Goal: Transaction & Acquisition: Purchase product/service

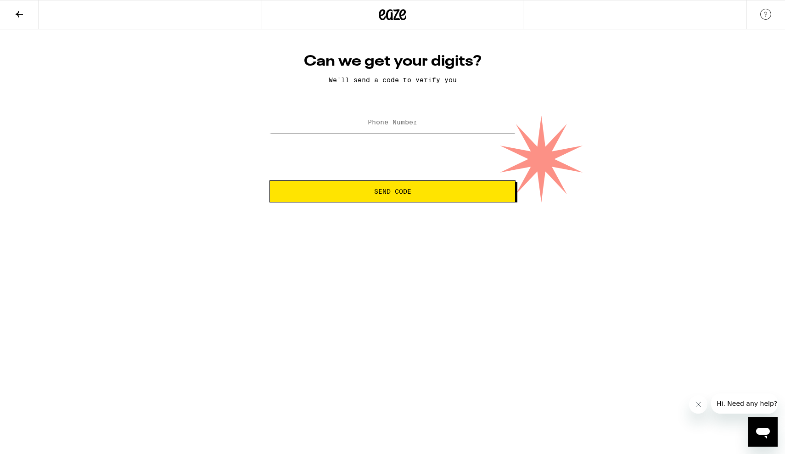
click at [380, 125] on label "Phone Number" at bounding box center [393, 121] width 50 height 7
click at [374, 195] on span "Send Code" at bounding box center [392, 191] width 37 height 6
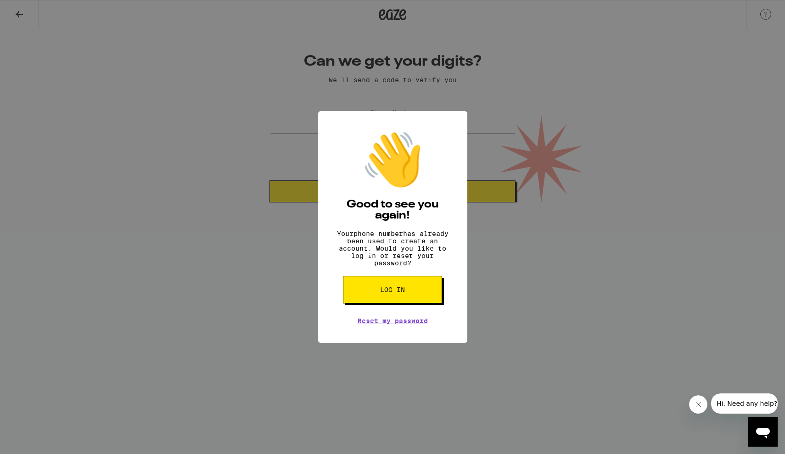
click at [499, 268] on div "👋 Good to see you again! Your phone number has already been used to create an a…" at bounding box center [392, 227] width 785 height 454
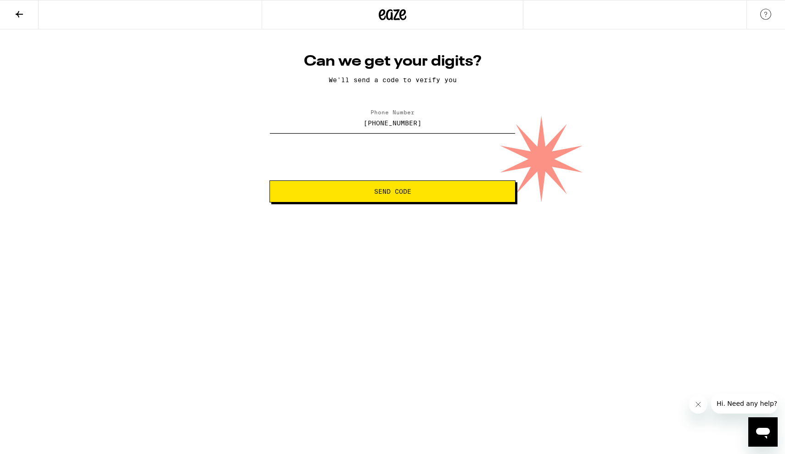
click at [446, 122] on input "(510) 314-3701" at bounding box center [392, 122] width 246 height 21
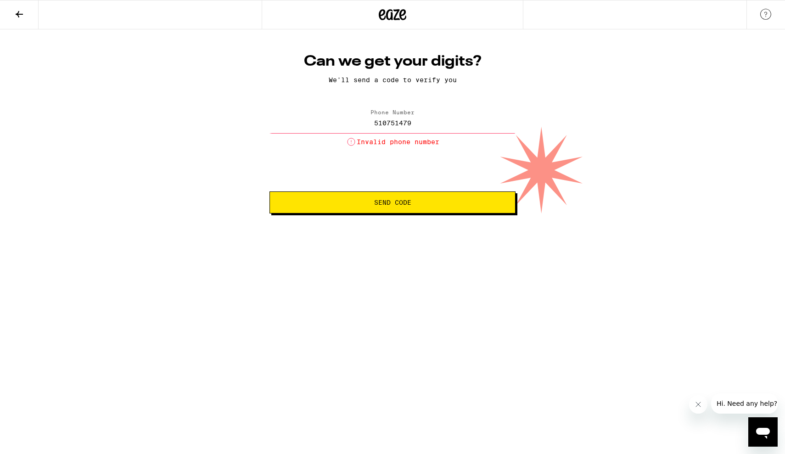
type input "(510) 751-4795"
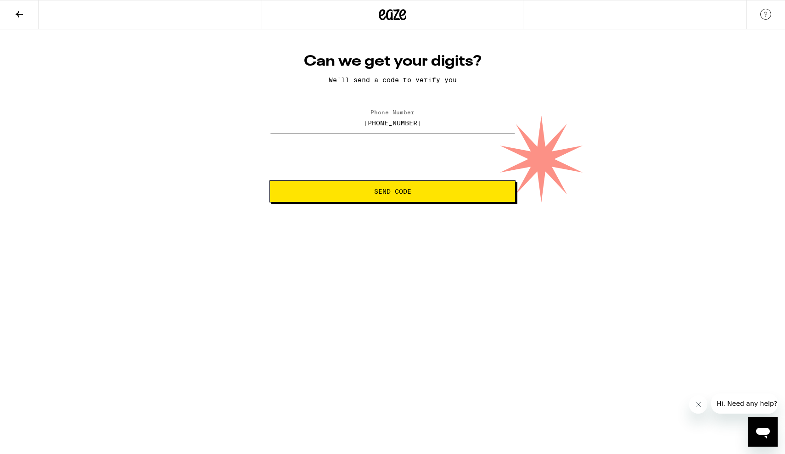
click at [411, 188] on button "Send Code" at bounding box center [392, 191] width 246 height 22
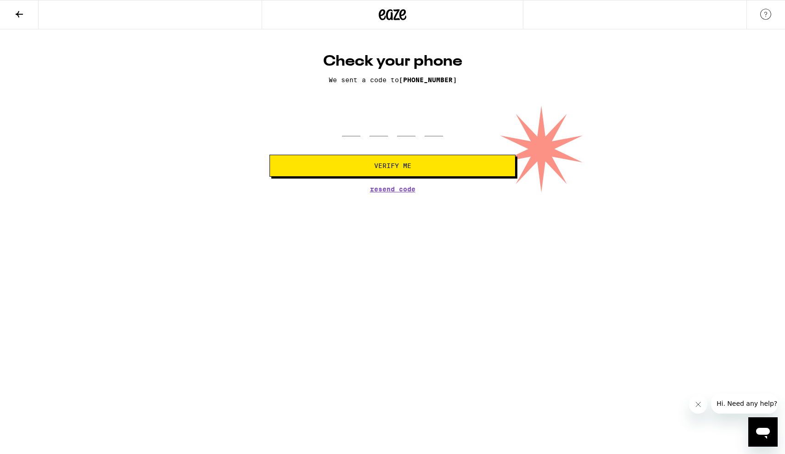
click at [16, 12] on icon at bounding box center [19, 14] width 11 height 11
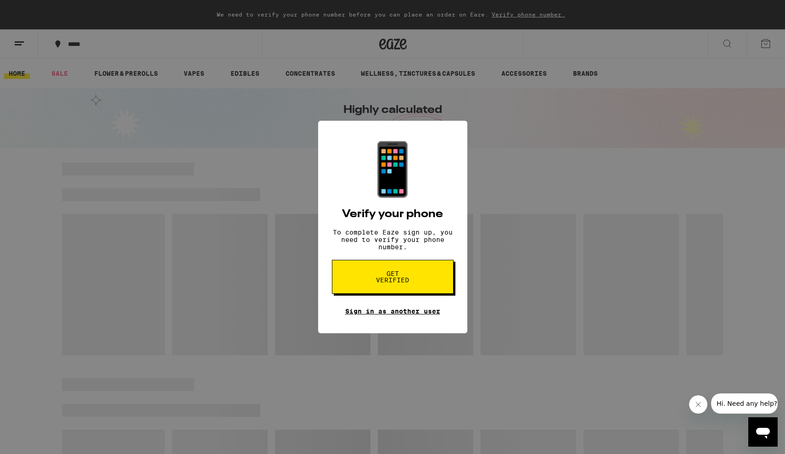
click at [382, 315] on link "Sign in as another user" at bounding box center [392, 310] width 95 height 7
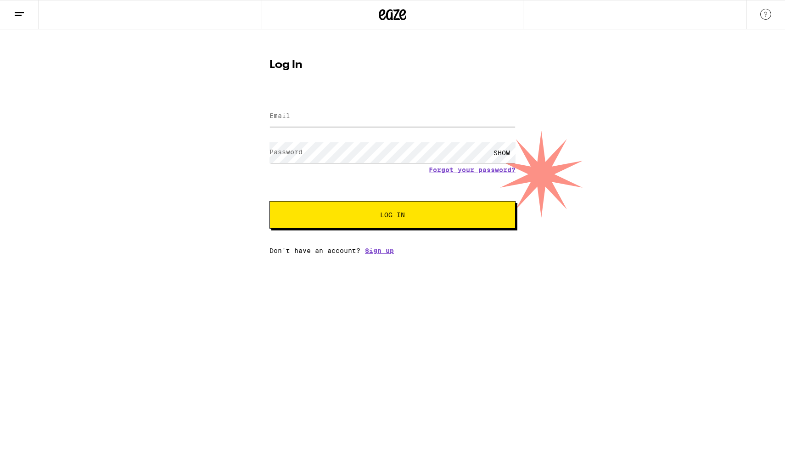
type input "[EMAIL_ADDRESS][DOMAIN_NAME]"
click at [392, 216] on button "Log In" at bounding box center [392, 215] width 246 height 28
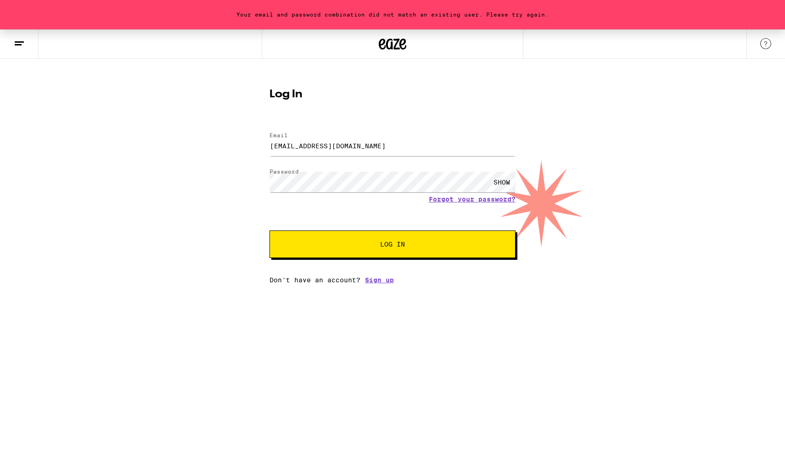
click at [496, 184] on div "SHOW" at bounding box center [502, 182] width 28 height 21
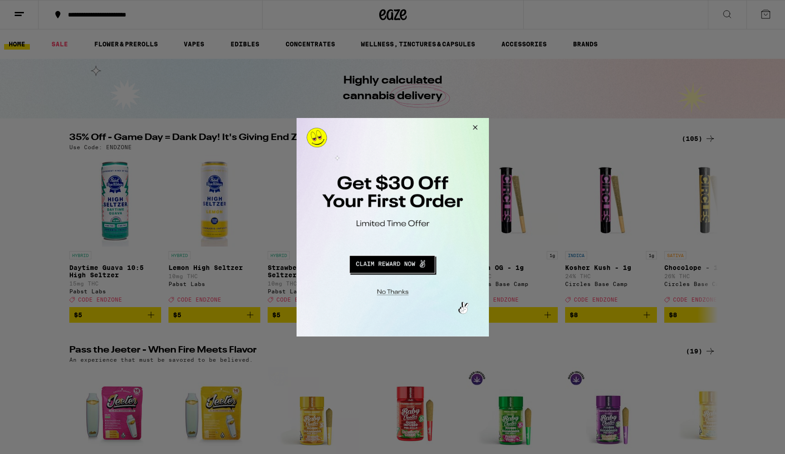
click at [396, 262] on button "Redirect to URL" at bounding box center [392, 262] width 160 height 22
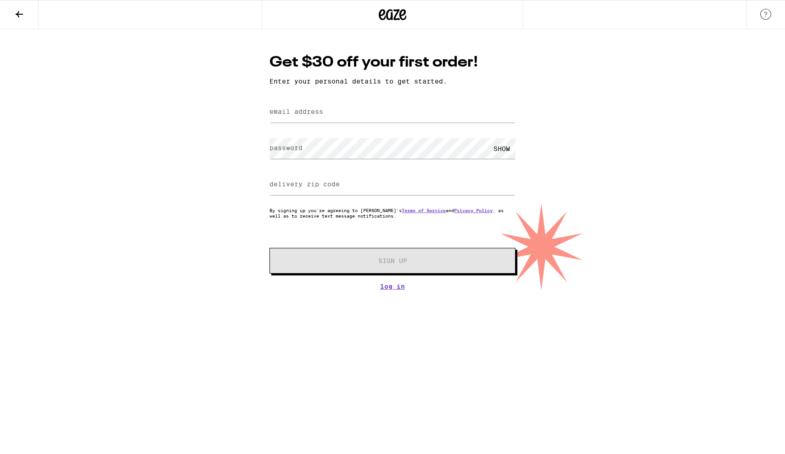
click at [386, 290] on html "Get $30 off your first order! Enter your personal details to get started. email…" at bounding box center [392, 145] width 785 height 290
click at [386, 290] on link "Log In" at bounding box center [392, 286] width 246 height 7
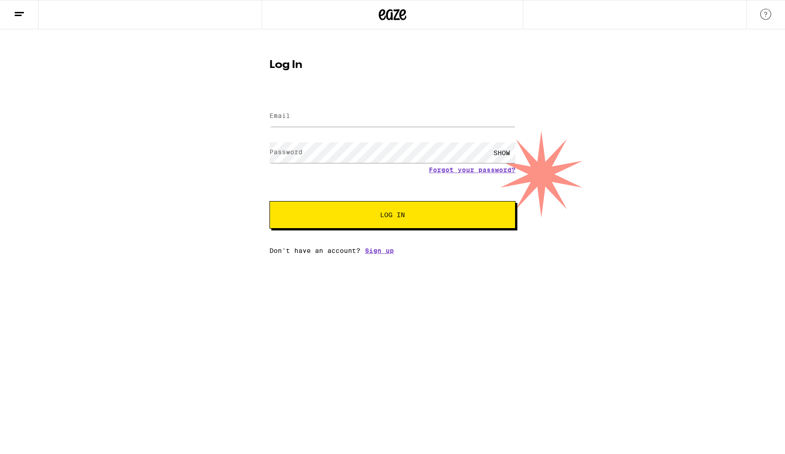
click at [356, 195] on form "Email Email Password Password SHOW Forgot your password? Log In" at bounding box center [392, 161] width 246 height 135
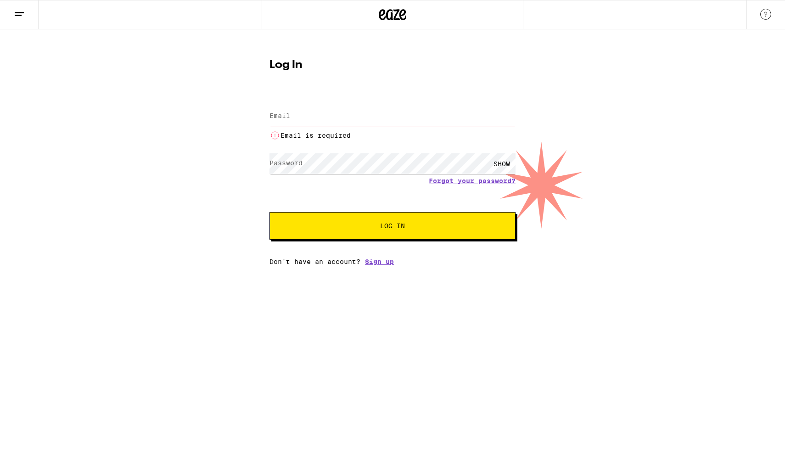
click at [770, 14] on img at bounding box center [765, 14] width 11 height 11
click at [15, 21] on button at bounding box center [19, 14] width 39 height 29
